Goal: Task Accomplishment & Management: Manage account settings

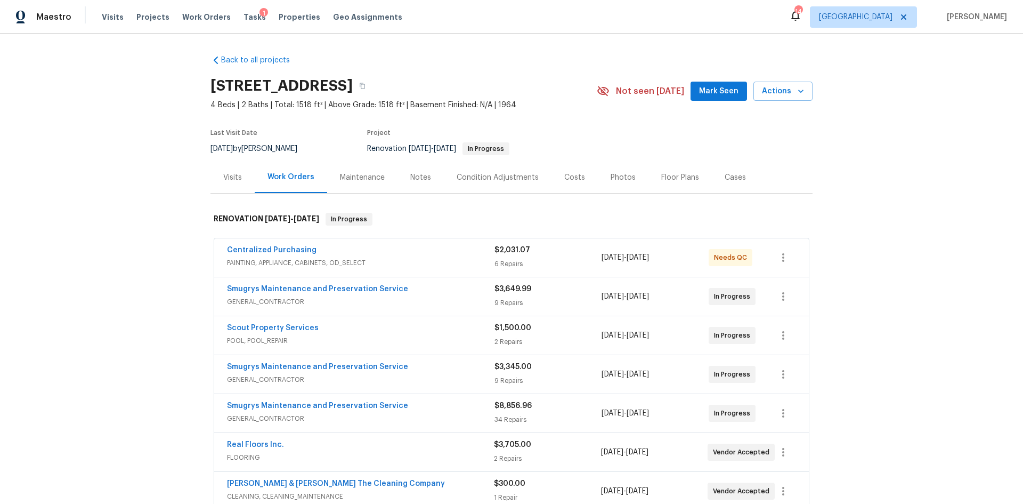
click at [494, 177] on div "Condition Adjustments" at bounding box center [498, 177] width 82 height 11
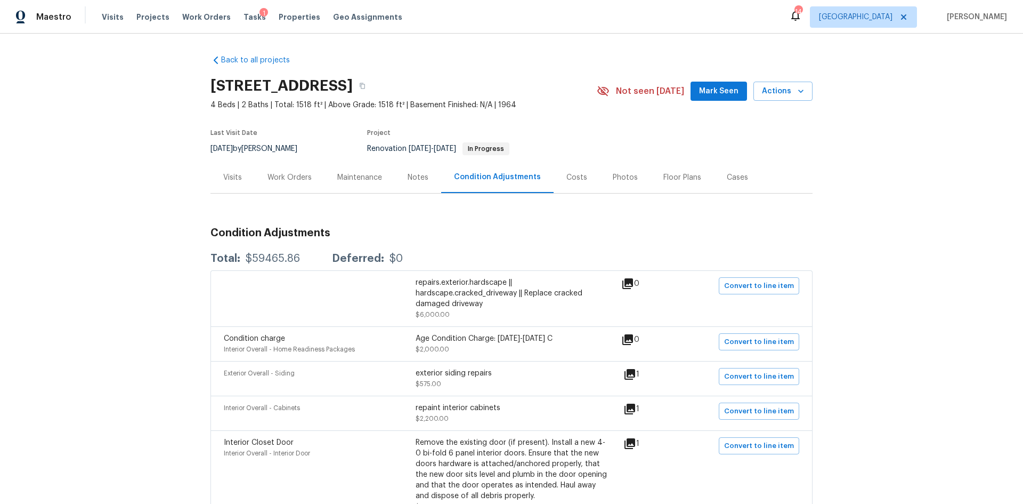
drag, startPoint x: 234, startPoint y: 255, endPoint x: 305, endPoint y: 263, distance: 71.3
click at [305, 263] on div "Total: $59465.86 Deferred: $0" at bounding box center [306, 258] width 192 height 11
click at [566, 179] on div "Costs" at bounding box center [576, 177] width 21 height 11
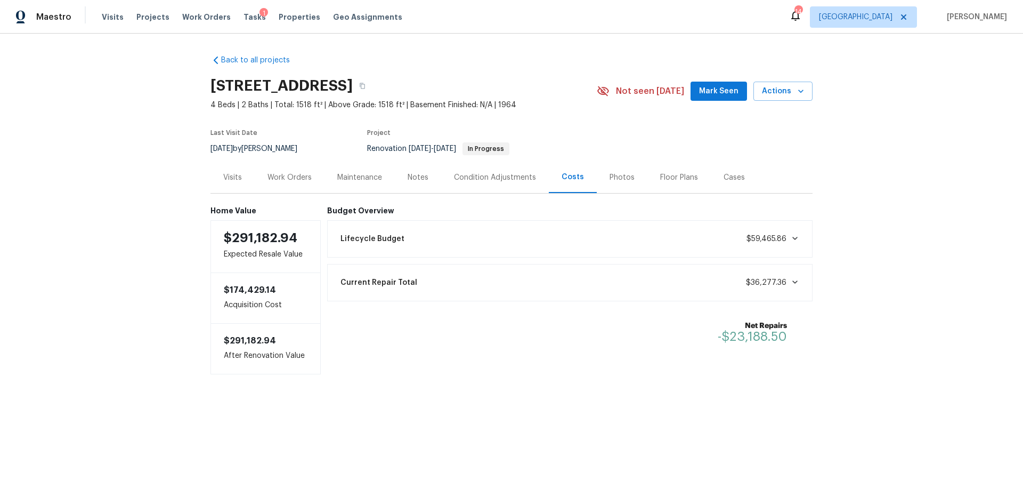
drag, startPoint x: 791, startPoint y: 224, endPoint x: 782, endPoint y: 246, distance: 23.7
click at [784, 242] on div "Lifecycle Budget $59,465.86" at bounding box center [570, 238] width 486 height 37
click at [791, 234] on span at bounding box center [793, 238] width 13 height 9
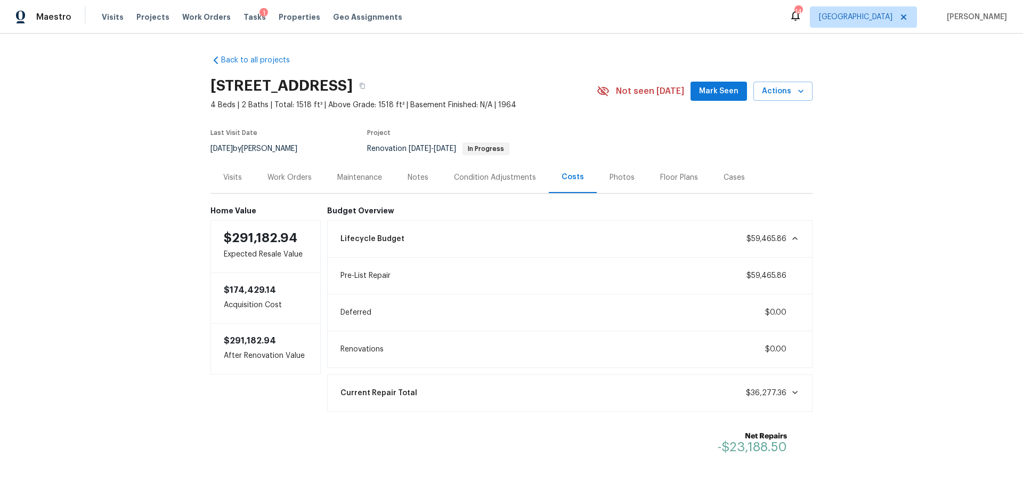
click at [788, 247] on div "Lifecycle Budget $59,465.86" at bounding box center [570, 238] width 472 height 23
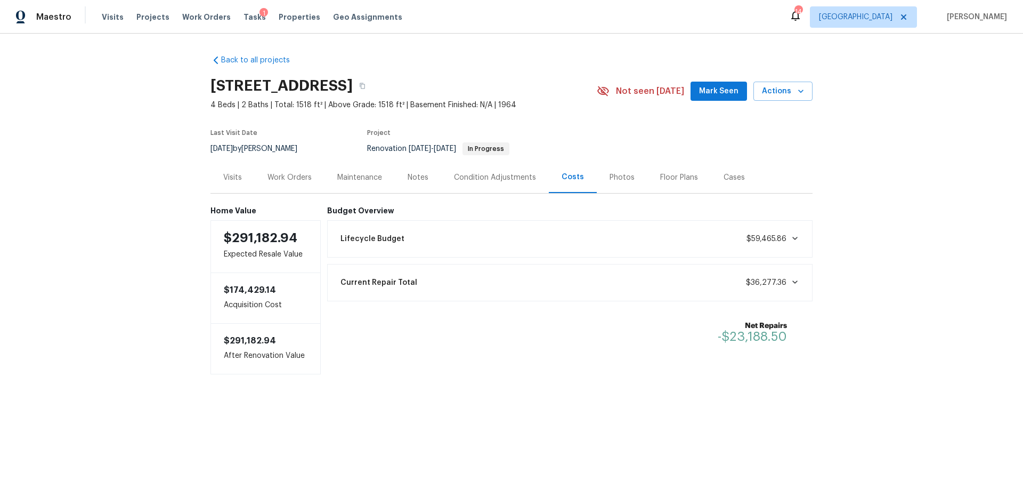
click at [491, 175] on div "Condition Adjustments" at bounding box center [495, 177] width 82 height 11
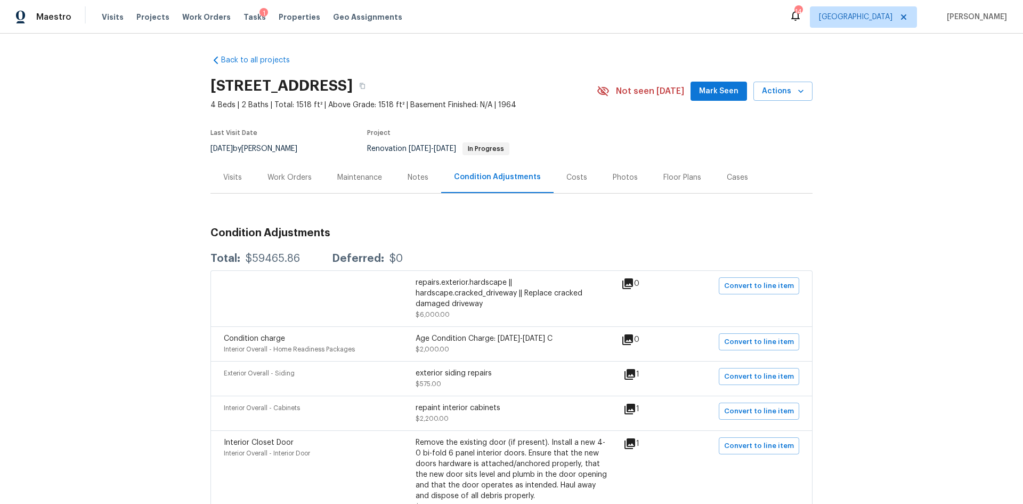
click at [270, 270] on div "repairs.exterior.hardscape || hardscape.cracked_driveway || Replace cracked dam…" at bounding box center [511, 298] width 602 height 56
click at [280, 260] on div "$59465.86" at bounding box center [273, 258] width 54 height 11
drag, startPoint x: 301, startPoint y: 257, endPoint x: 244, endPoint y: 253, distance: 57.2
click at [244, 253] on div "Total: $59465.86 Deferred: $0" at bounding box center [511, 258] width 602 height 23
click at [284, 176] on div "Work Orders" at bounding box center [290, 177] width 44 height 11
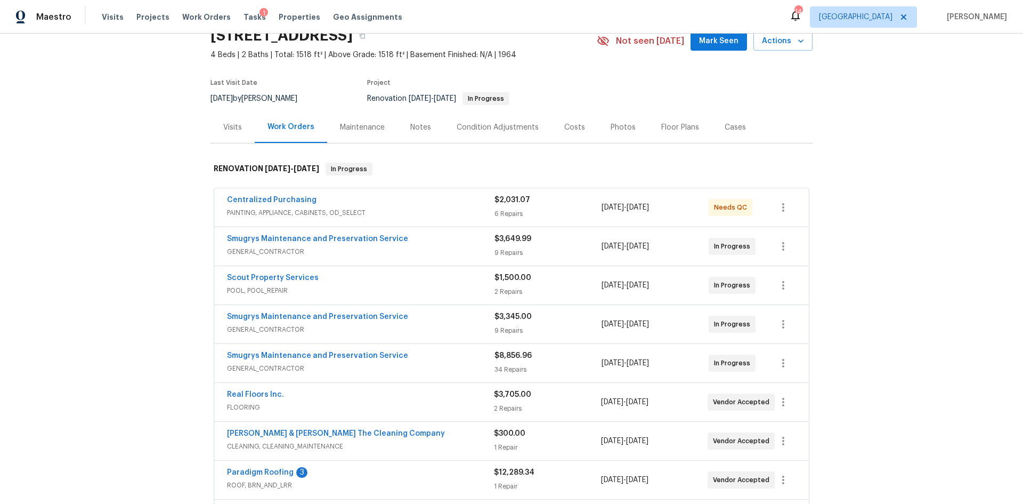
scroll to position [53, 0]
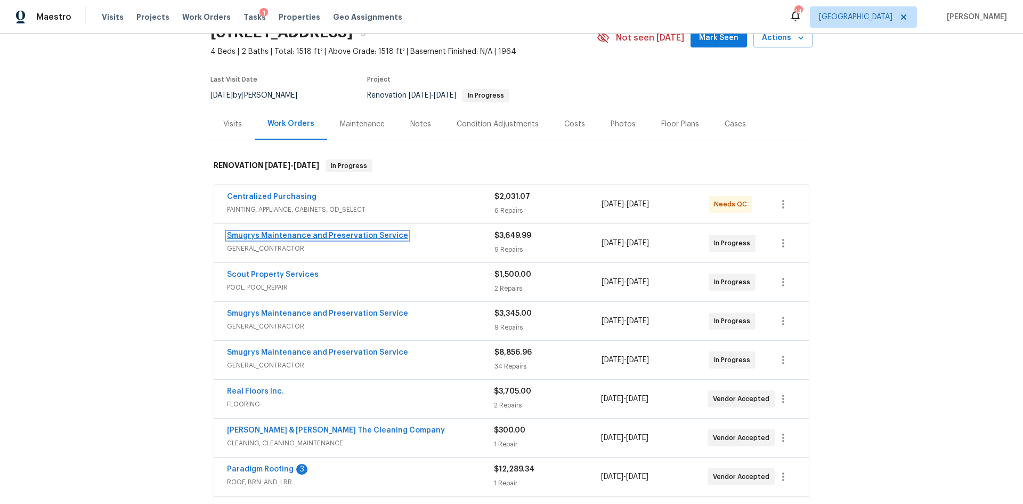
click at [307, 236] on link "Smugrys Maintenance and Preservation Service" at bounding box center [317, 235] width 181 height 7
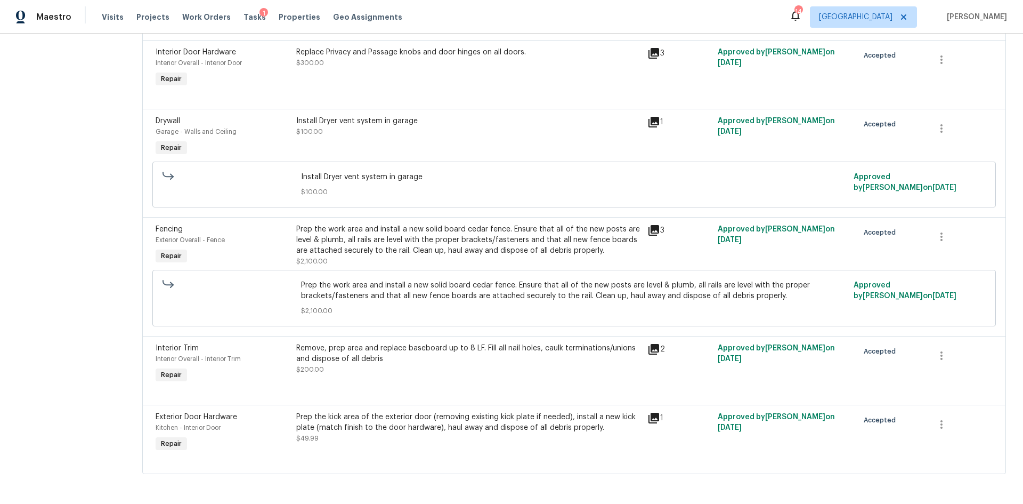
scroll to position [458, 0]
click at [358, 116] on div "Install Dryer vent system in garage" at bounding box center [468, 121] width 345 height 11
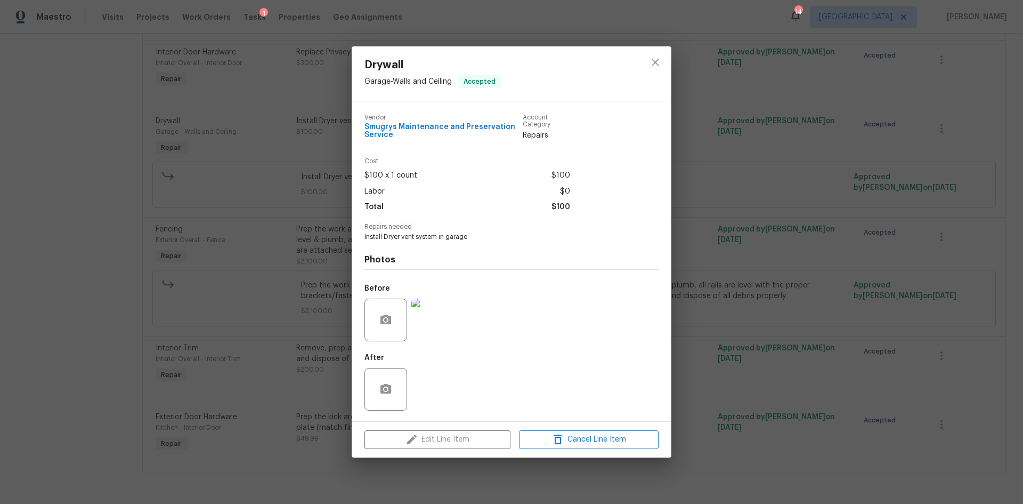
click at [422, 320] on img at bounding box center [432, 319] width 43 height 43
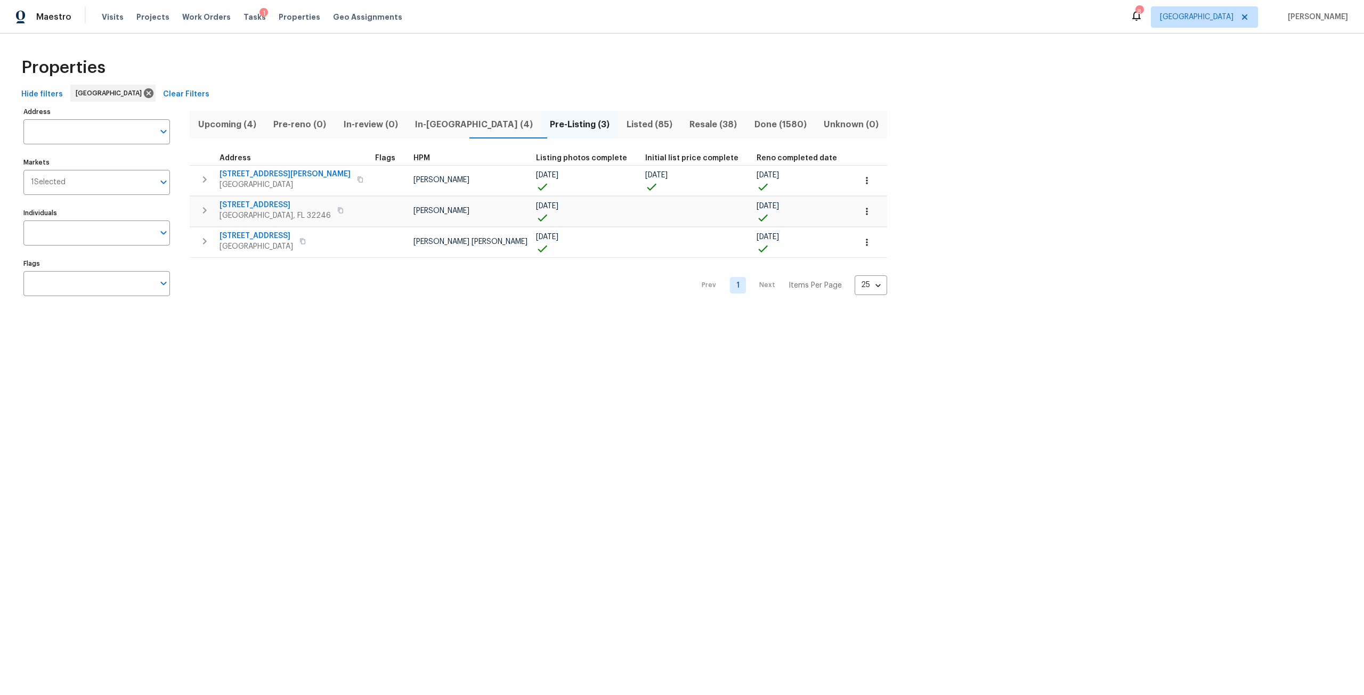
click at [443, 123] on span "In-reno (4)" at bounding box center [474, 124] width 122 height 15
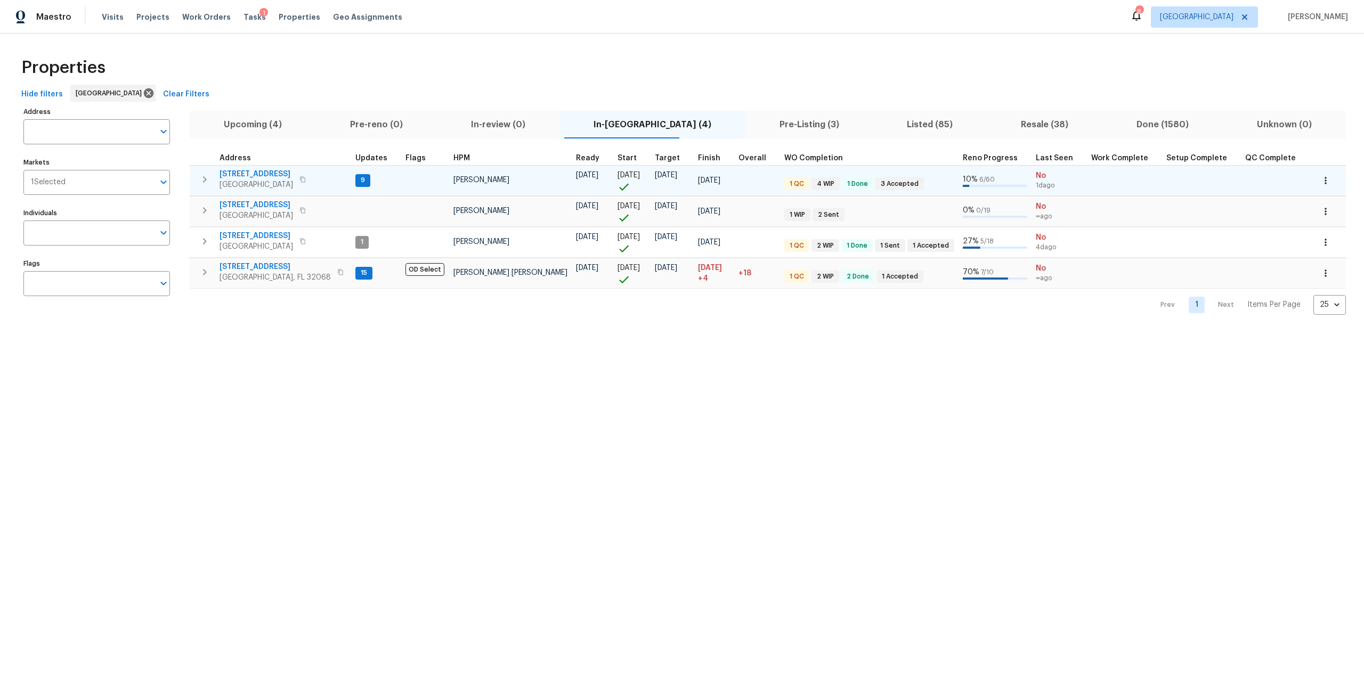
click at [269, 173] on span "[STREET_ADDRESS]" at bounding box center [257, 174] width 74 height 11
click at [1325, 180] on icon "button" at bounding box center [1326, 180] width 2 height 7
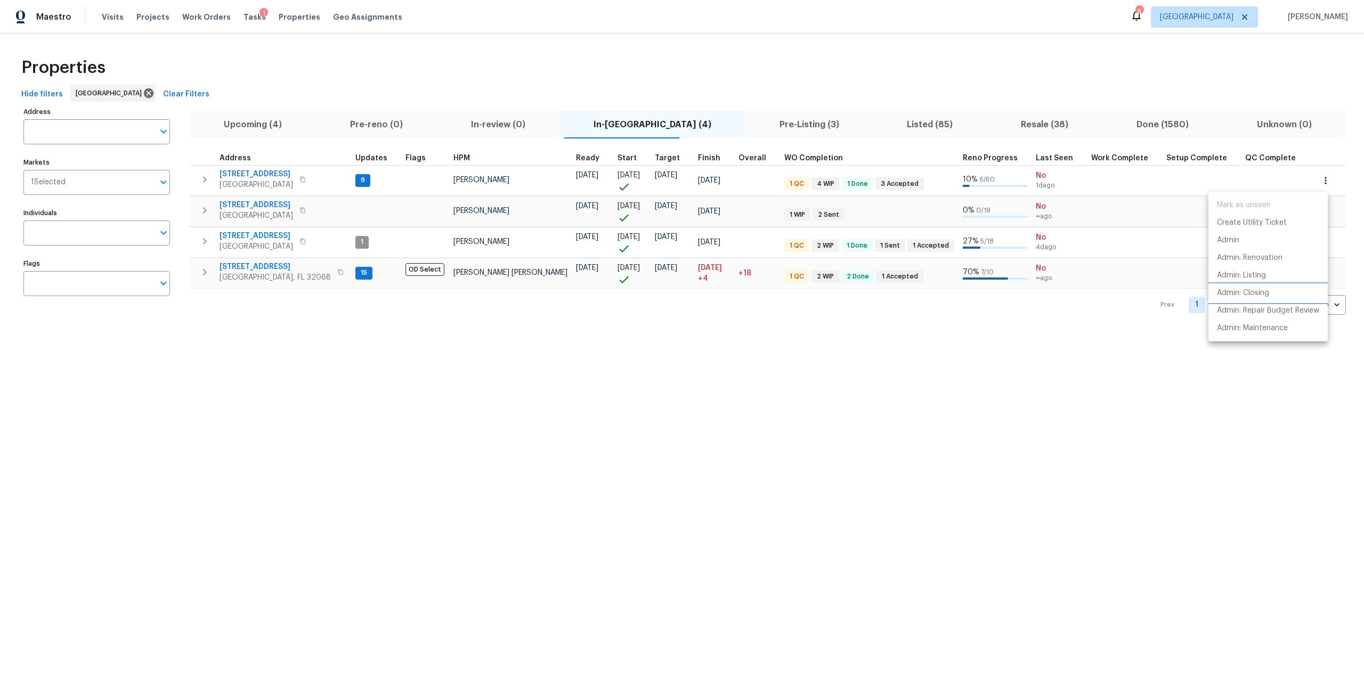
click at [1251, 293] on p "Admin: Closing" at bounding box center [1243, 293] width 52 height 11
click at [114, 21] on div at bounding box center [682, 347] width 1364 height 695
click at [109, 21] on span "Visits" at bounding box center [113, 17] width 22 height 11
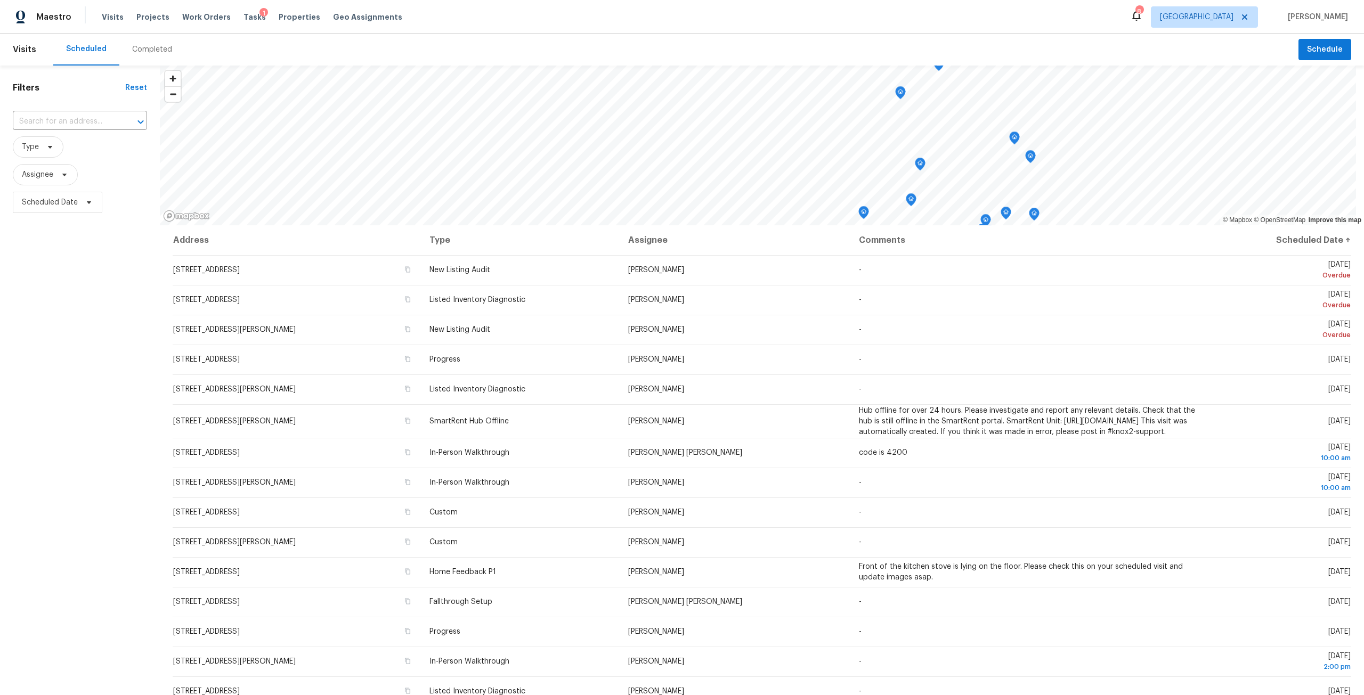
click at [157, 53] on div "Completed" at bounding box center [152, 49] width 40 height 11
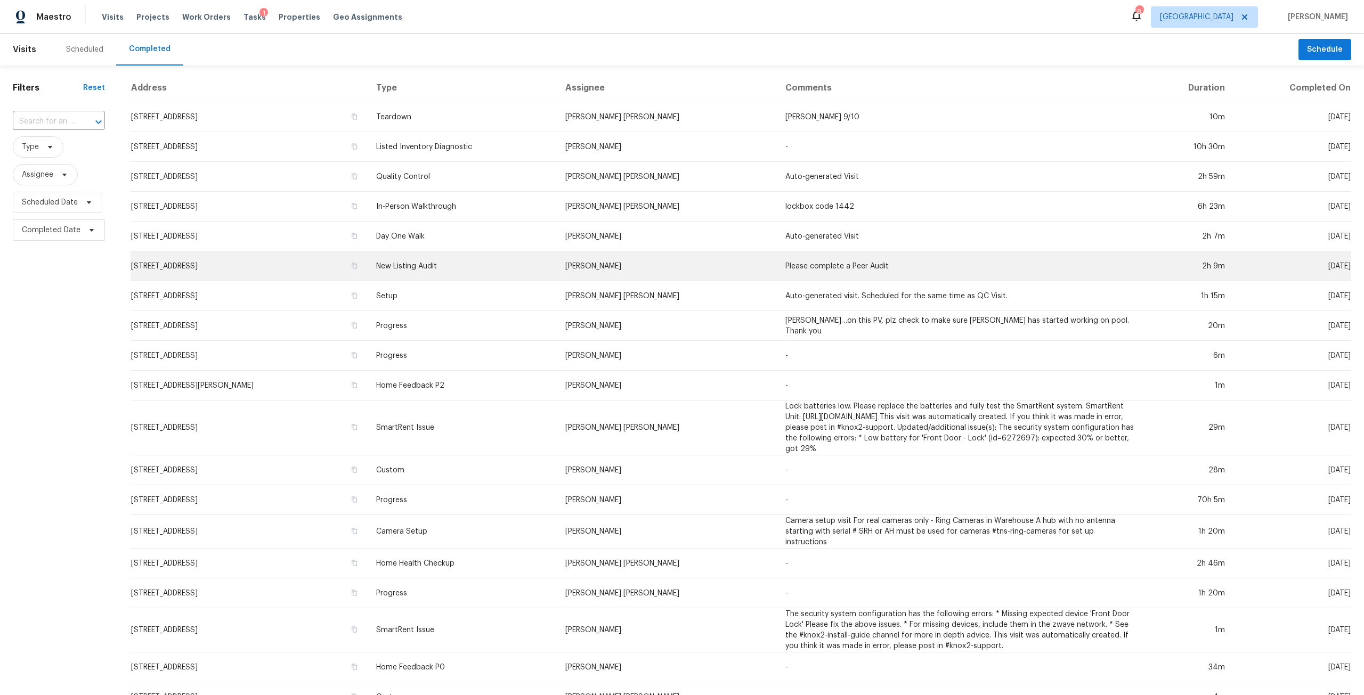
click at [843, 273] on td "Please complete a Peer Audit" at bounding box center [960, 267] width 366 height 30
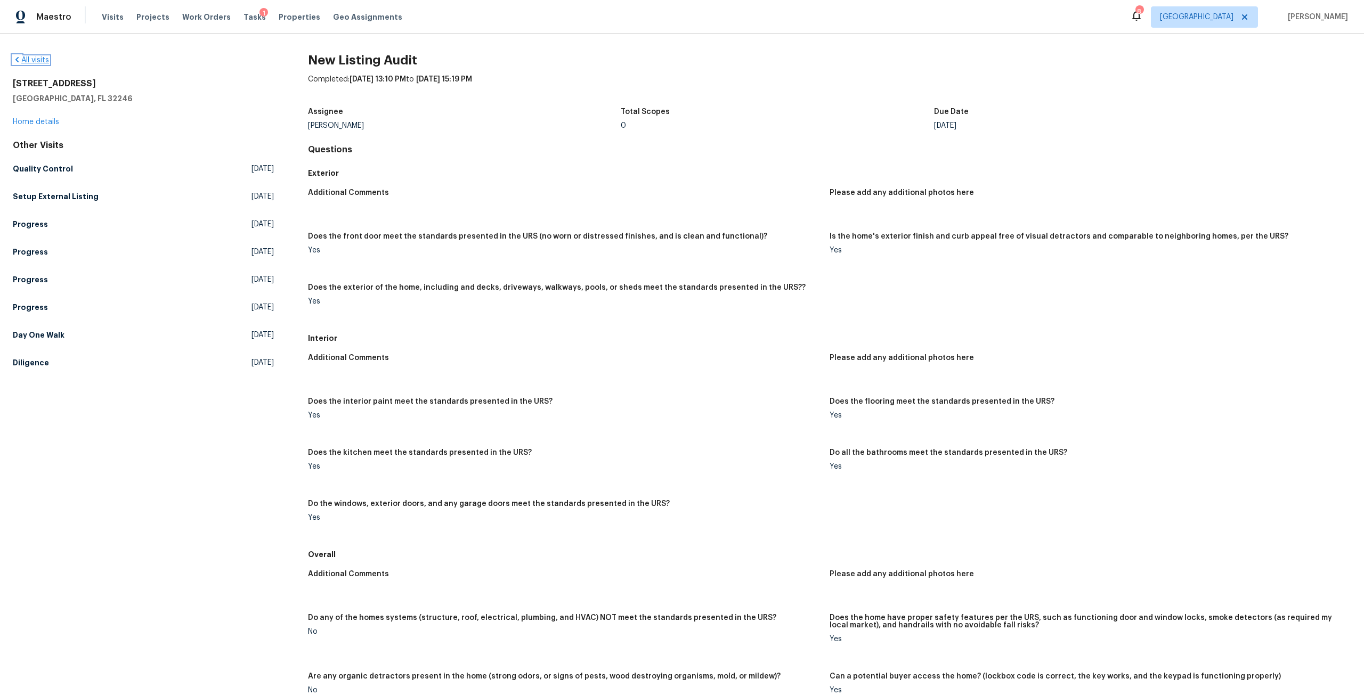
click at [31, 63] on link "All visits" at bounding box center [31, 59] width 36 height 7
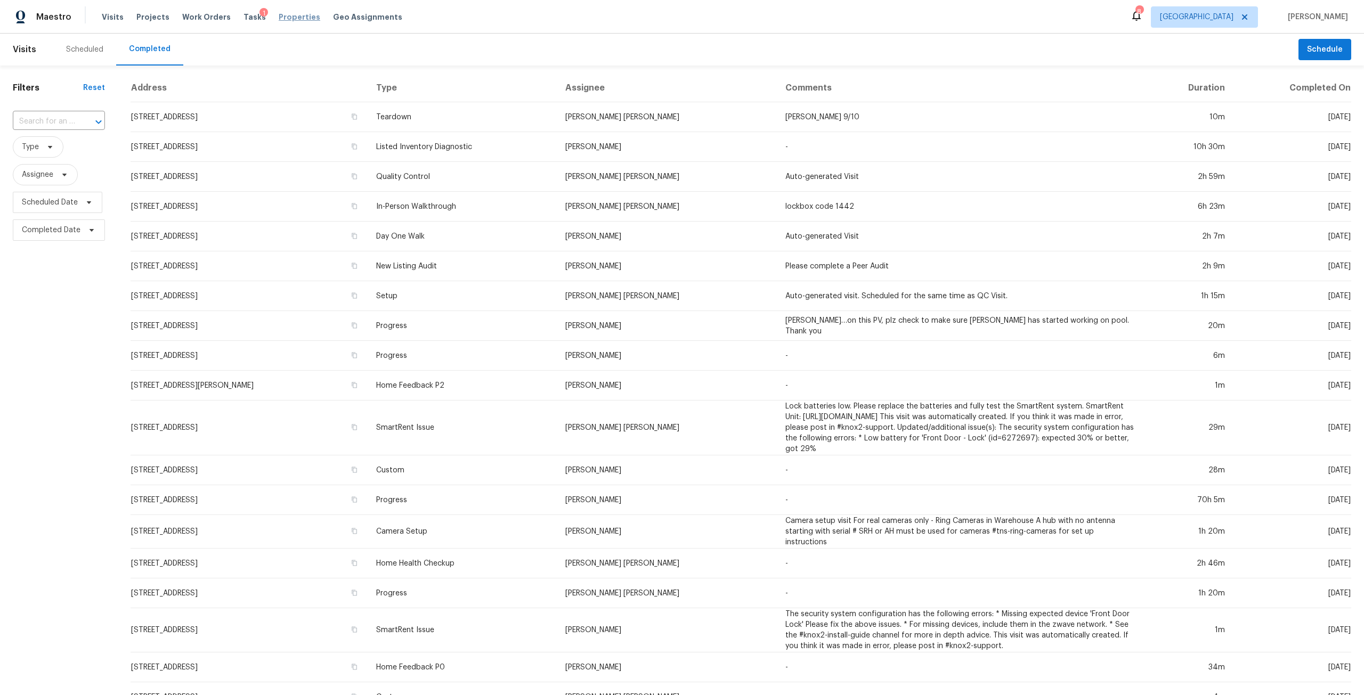
click at [295, 20] on span "Properties" at bounding box center [300, 17] width 42 height 11
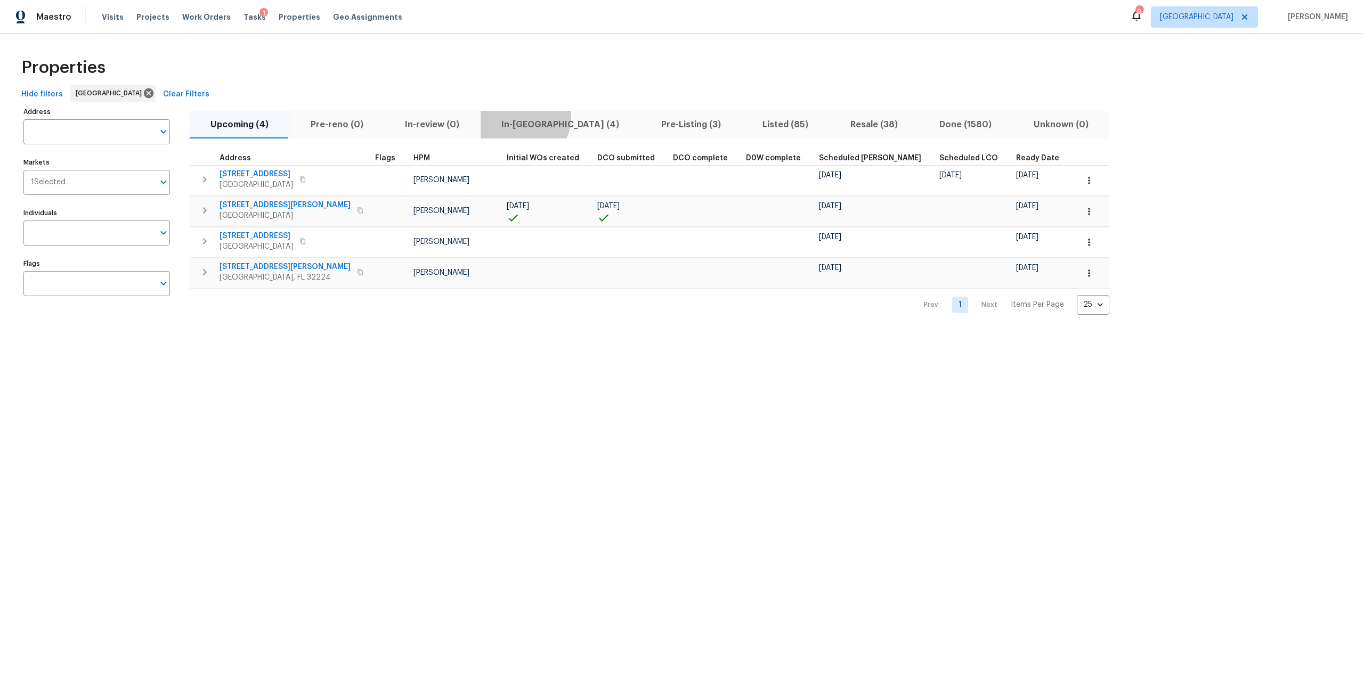
click at [511, 117] on span "In-reno (4)" at bounding box center [560, 124] width 147 height 15
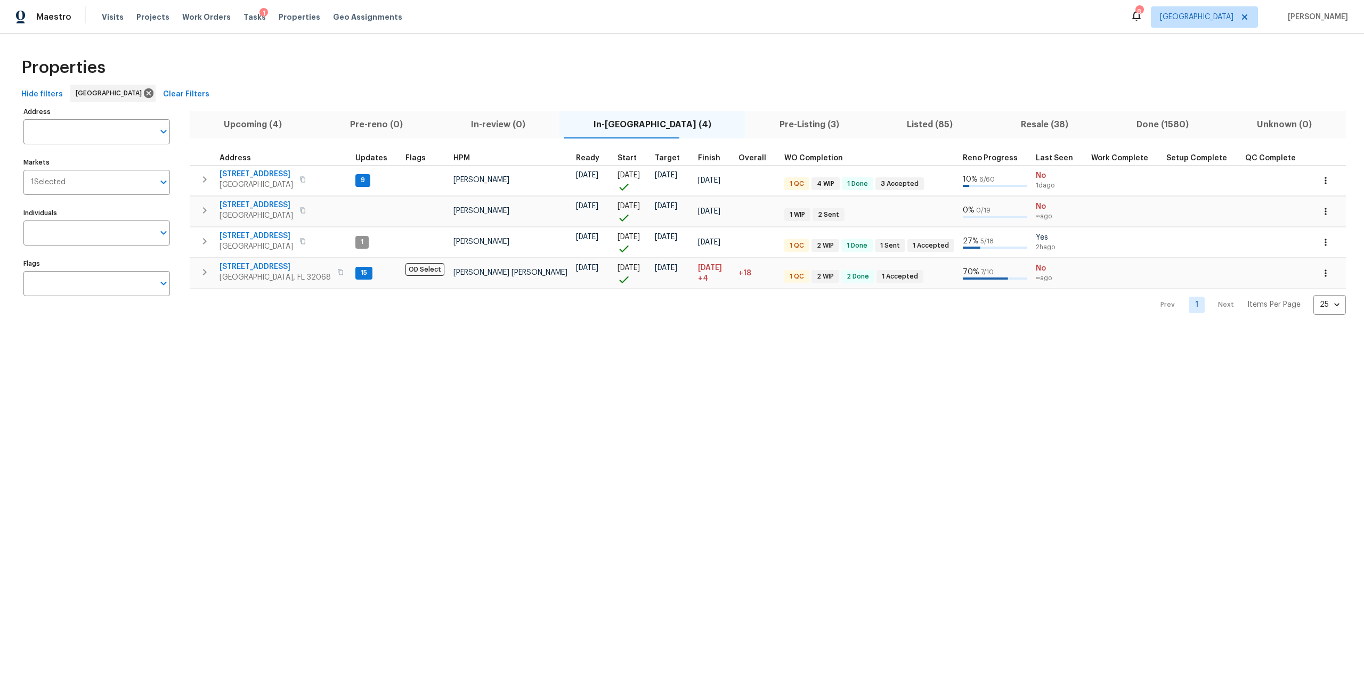
click at [367, 117] on span "Pre-reno (0)" at bounding box center [376, 124] width 108 height 15
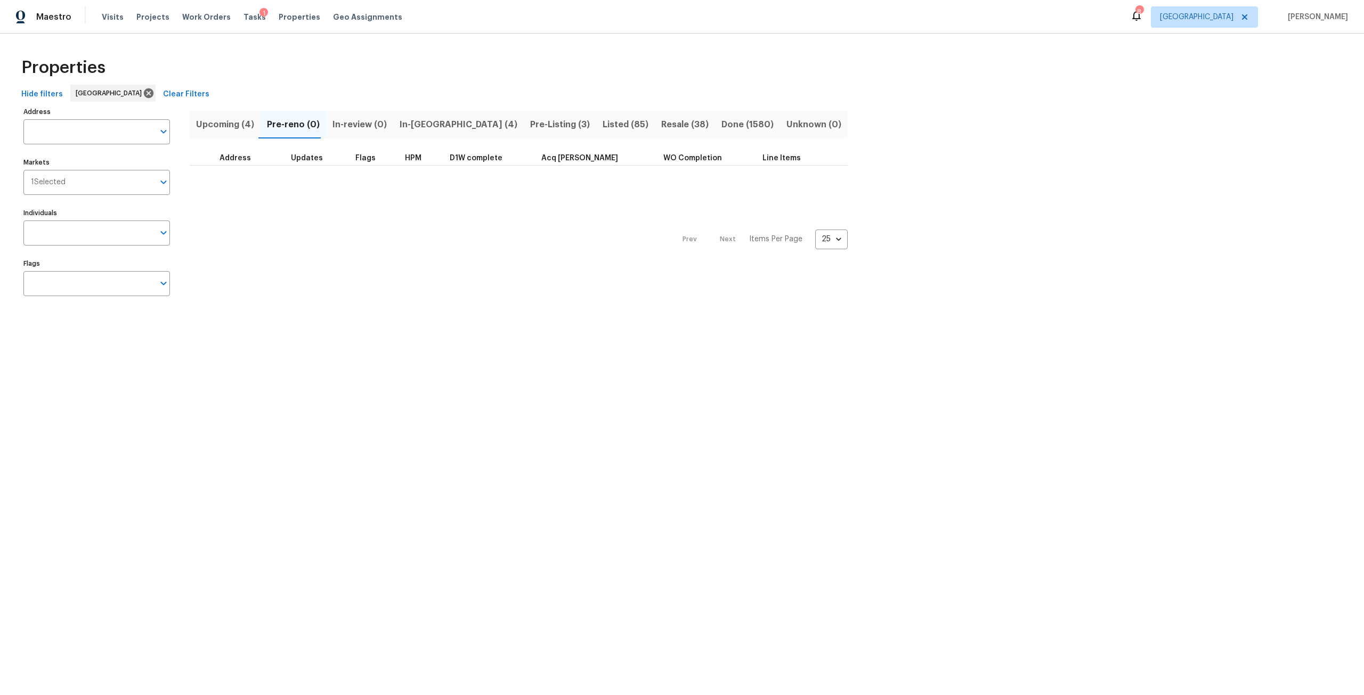
drag, startPoint x: 238, startPoint y: 125, endPoint x: 246, endPoint y: 125, distance: 8.0
click at [238, 125] on span "Upcoming (4)" at bounding box center [225, 124] width 58 height 15
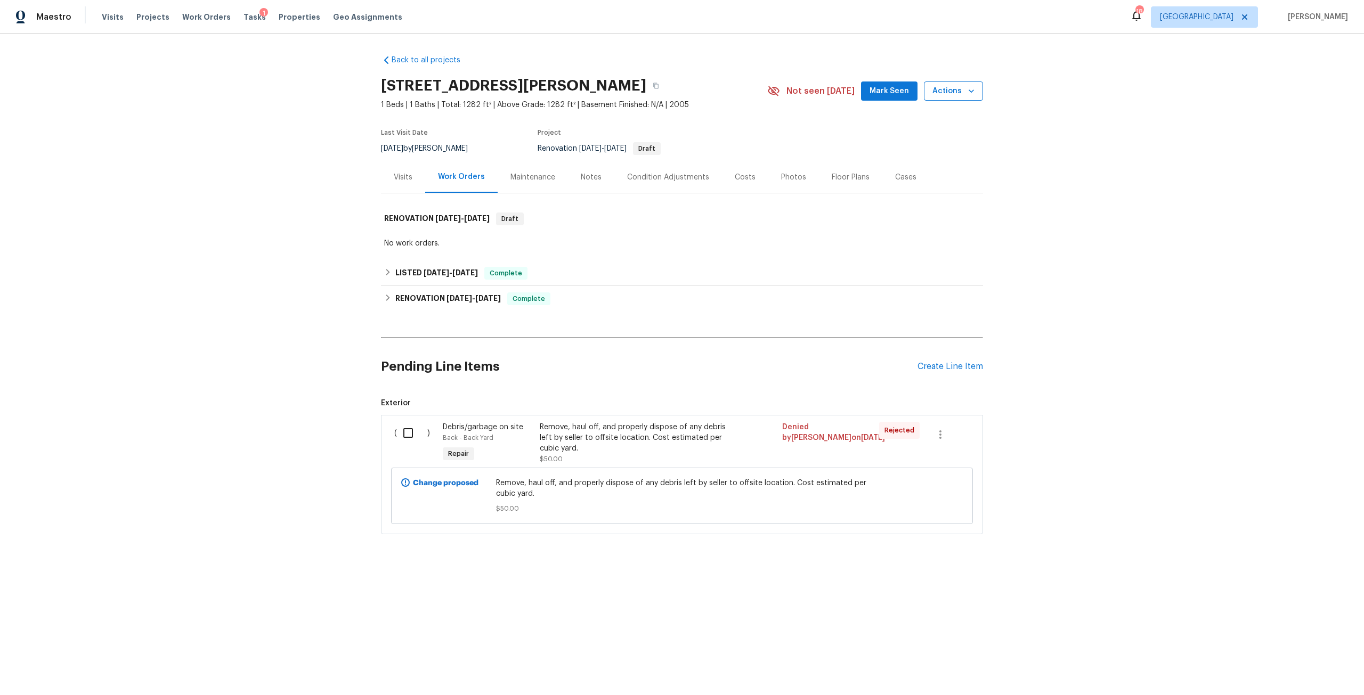
click at [935, 98] on button "Actions" at bounding box center [953, 92] width 59 height 20
click at [925, 128] on p "Schedule a visit" at bounding box center [911, 131] width 55 height 11
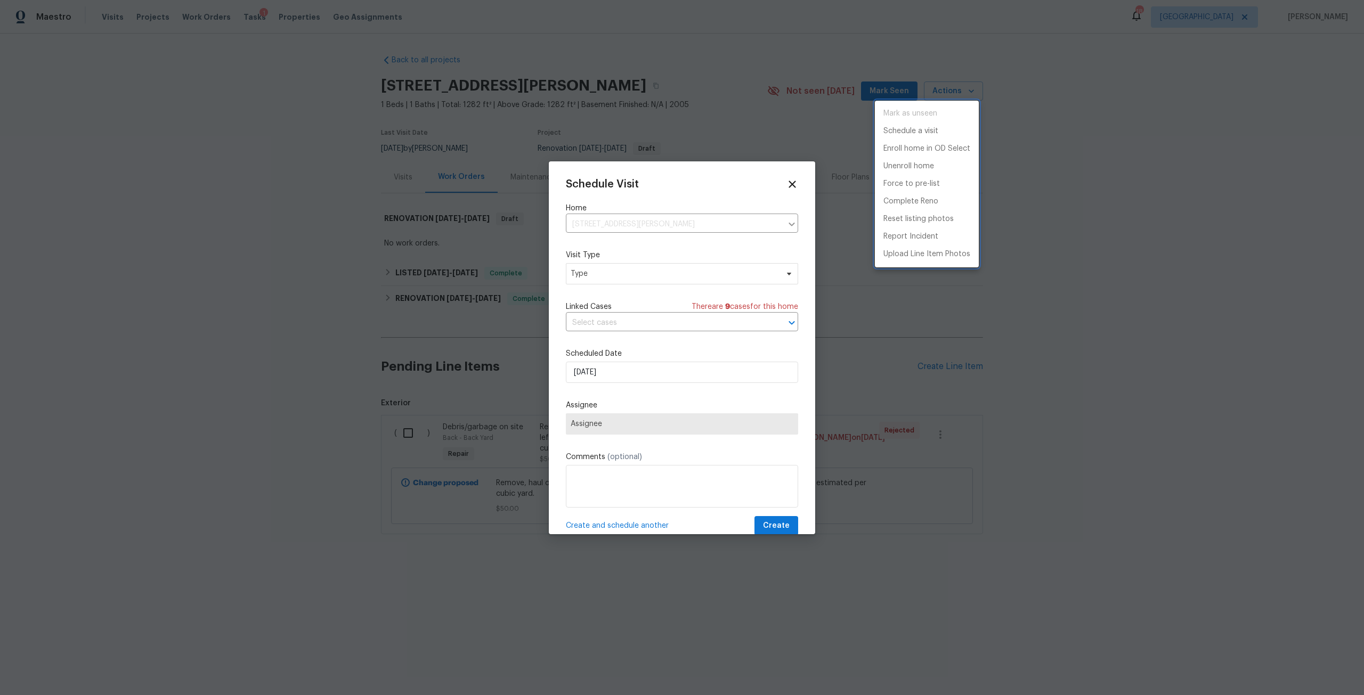
click at [634, 278] on div at bounding box center [682, 347] width 1364 height 695
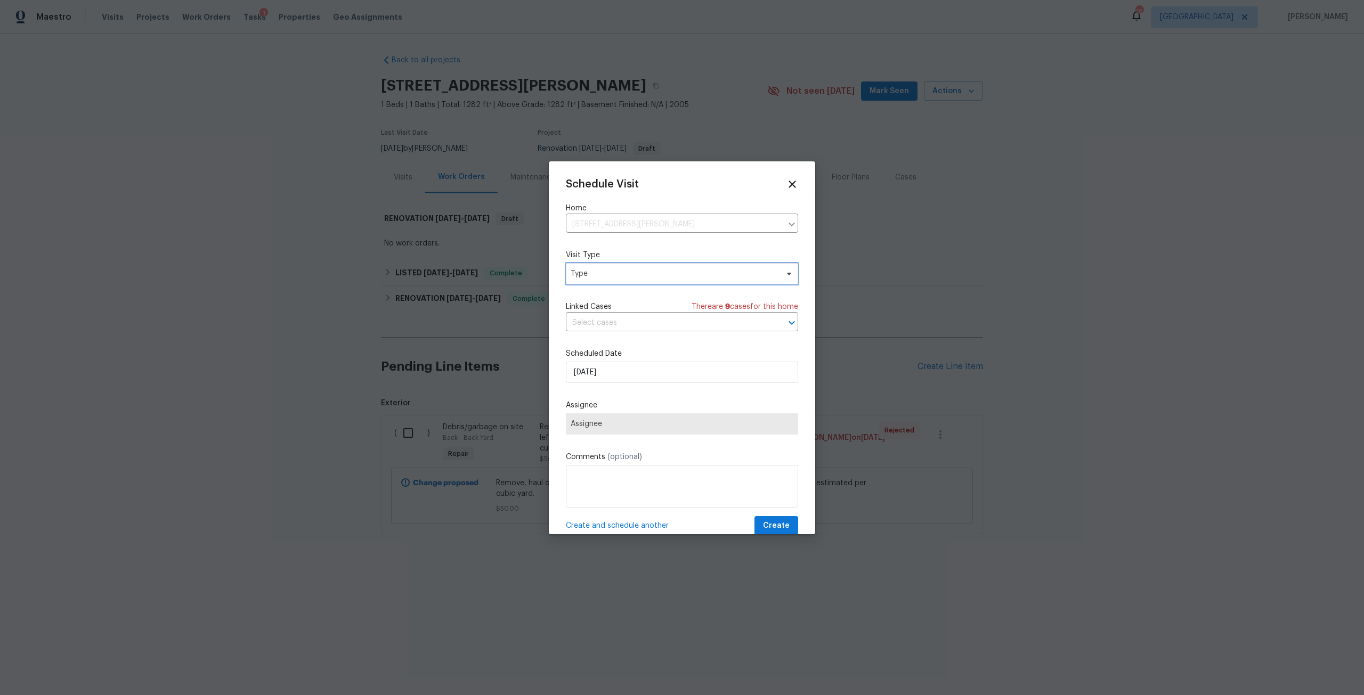
click at [634, 277] on span "Type" at bounding box center [674, 274] width 207 height 11
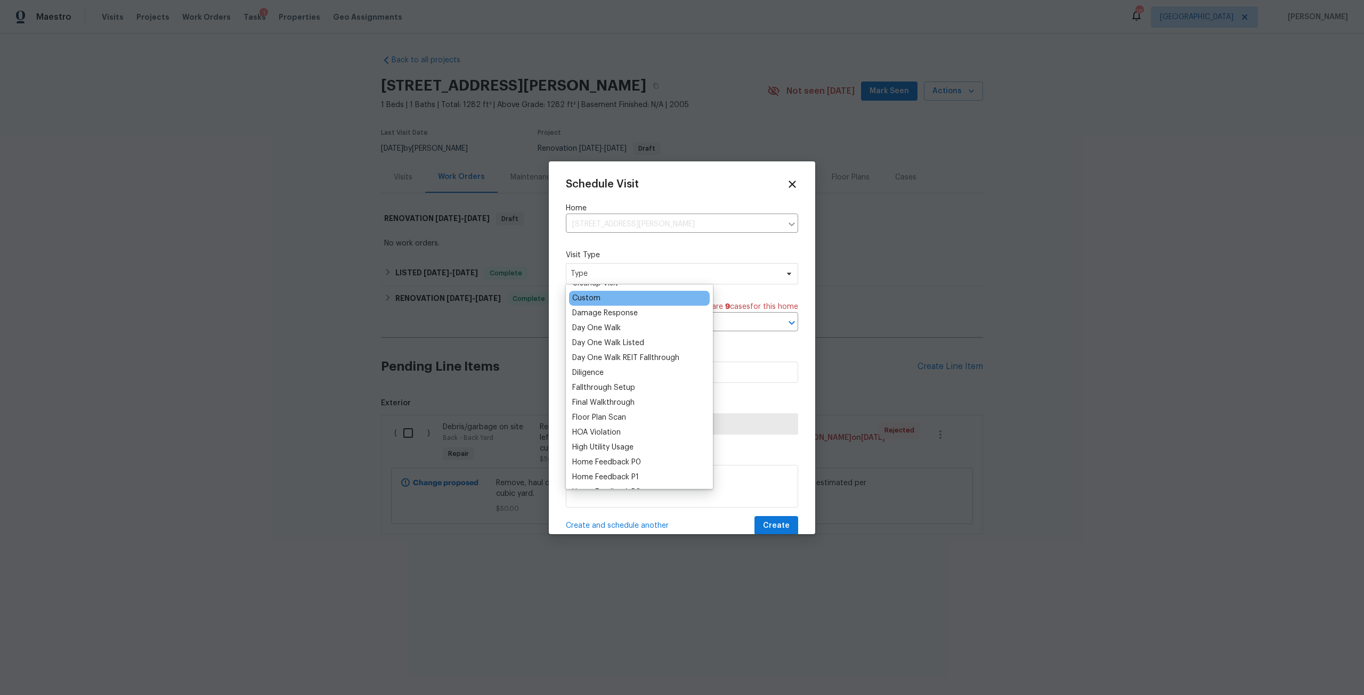
click at [625, 296] on div "Custom" at bounding box center [639, 298] width 141 height 15
click at [608, 302] on div "Custom" at bounding box center [639, 298] width 141 height 15
click at [598, 296] on div "Custom" at bounding box center [586, 298] width 28 height 11
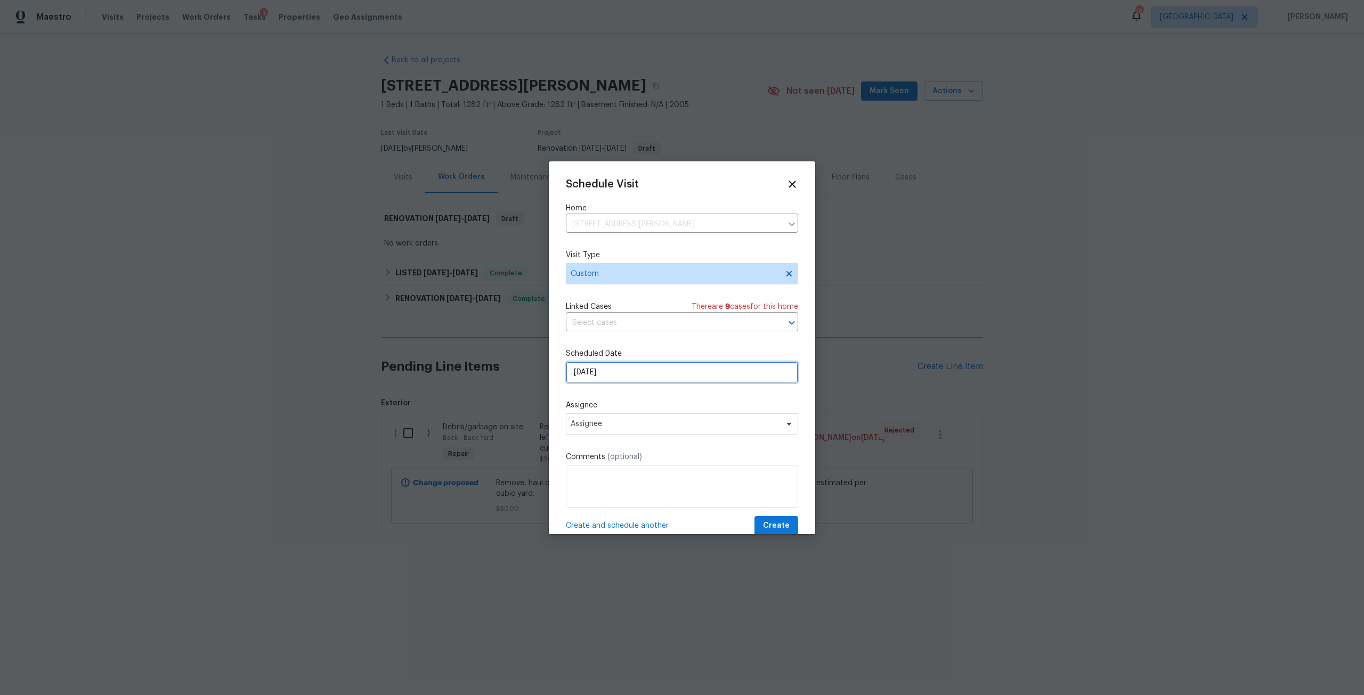
click at [618, 367] on input "[DATE]" at bounding box center [682, 372] width 232 height 21
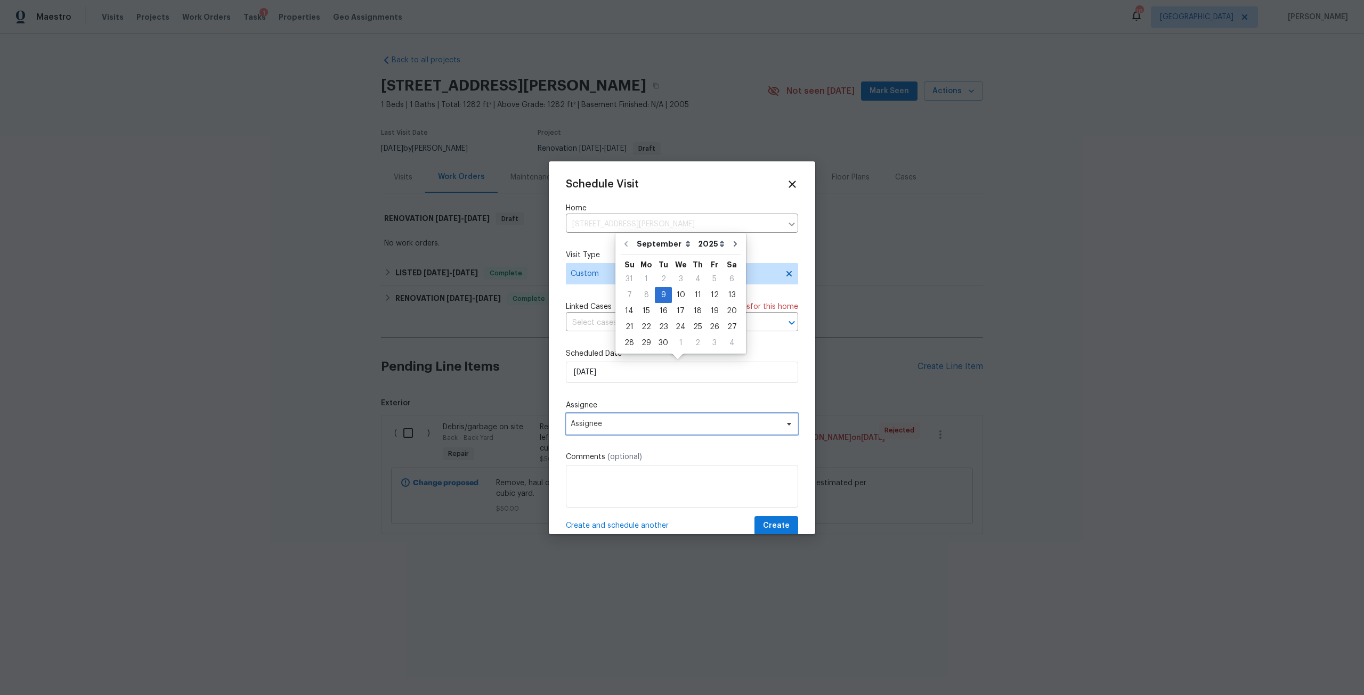
click at [601, 418] on span "Assignee" at bounding box center [682, 424] width 232 height 21
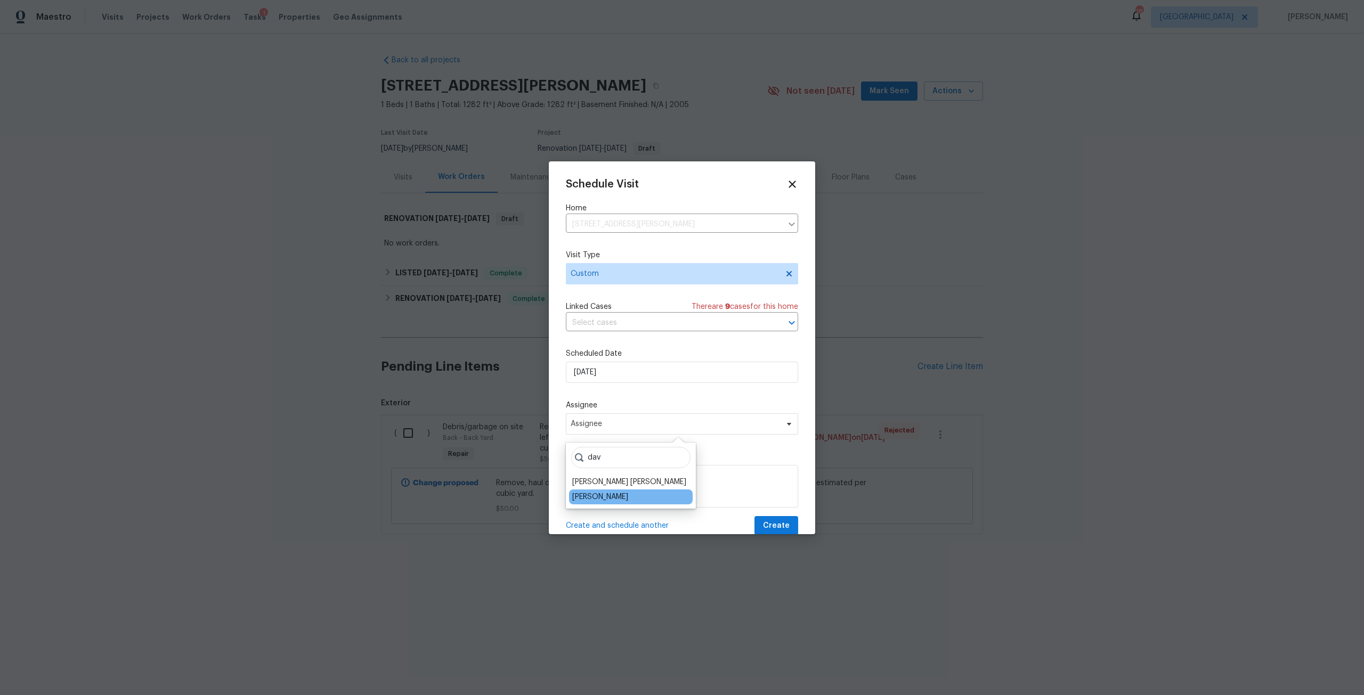
type input "dav"
click at [613, 490] on div "[PERSON_NAME]" at bounding box center [631, 497] width 124 height 15
click at [614, 493] on div "[PERSON_NAME]" at bounding box center [600, 497] width 56 height 11
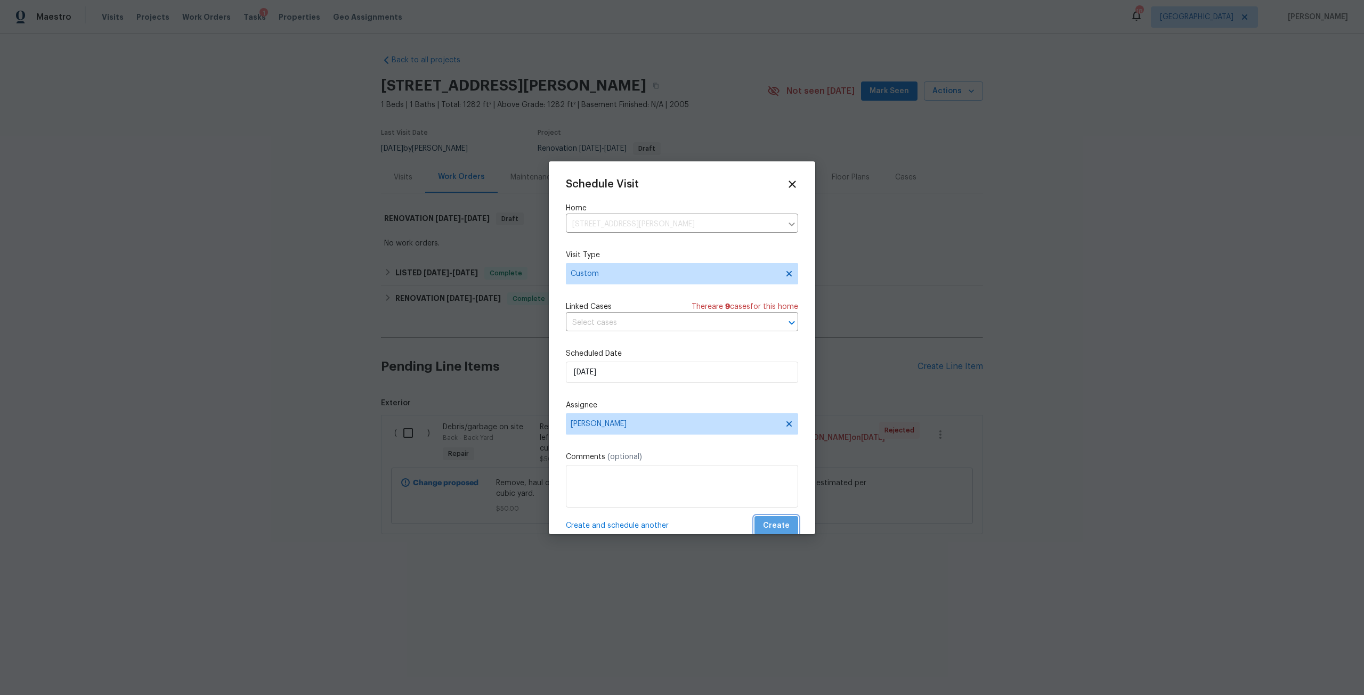
click at [782, 527] on button "Create" at bounding box center [777, 526] width 44 height 20
